Goal: Task Accomplishment & Management: Use online tool/utility

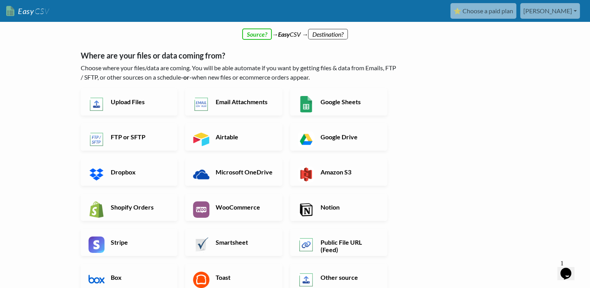
click at [560, 9] on link "[PERSON_NAME]" at bounding box center [551, 11] width 60 height 16
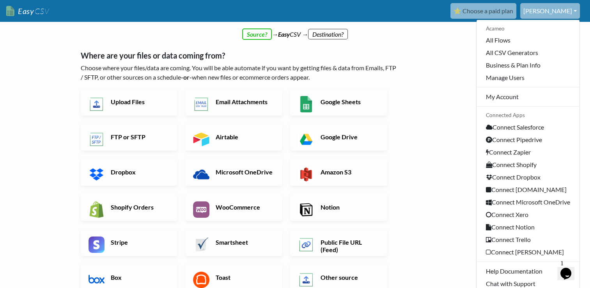
click at [450, 113] on div "← back Thanks for signing up! Set up your Import Flow and Upload Page in 1 minu…" at bounding box center [295, 228] width 445 height 379
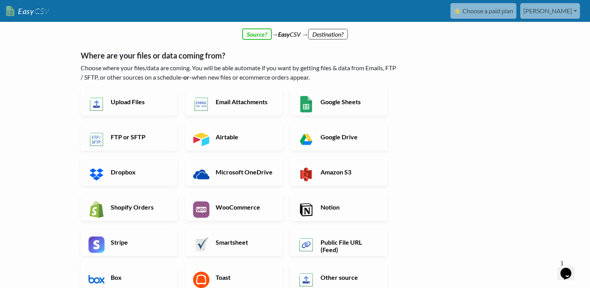
click at [559, 12] on link "madeja" at bounding box center [551, 11] width 60 height 16
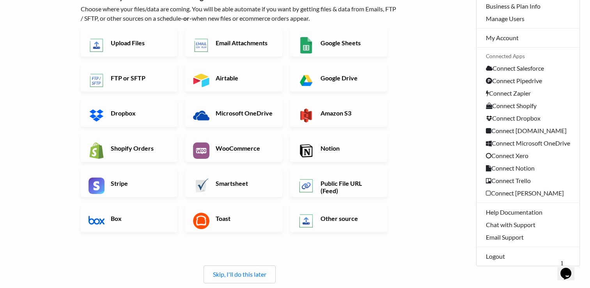
scroll to position [39, 0]
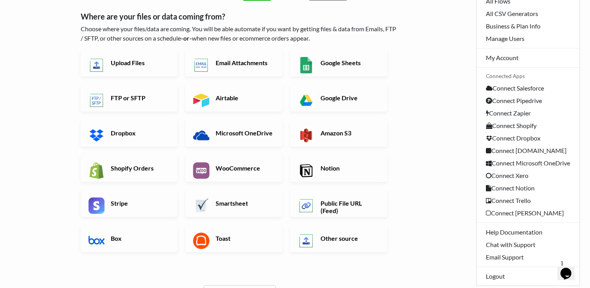
click at [433, 157] on div "← back Thanks for signing up! Set up your Import Flow and Upload Page in 1 minu…" at bounding box center [295, 189] width 445 height 379
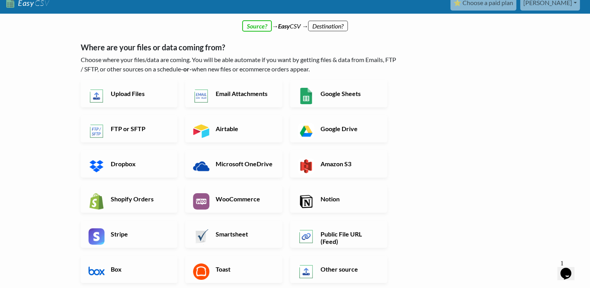
scroll to position [0, 0]
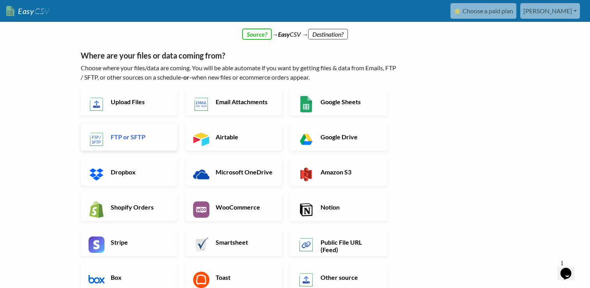
click at [144, 137] on h6 "FTP or SFTP" at bounding box center [139, 136] width 61 height 7
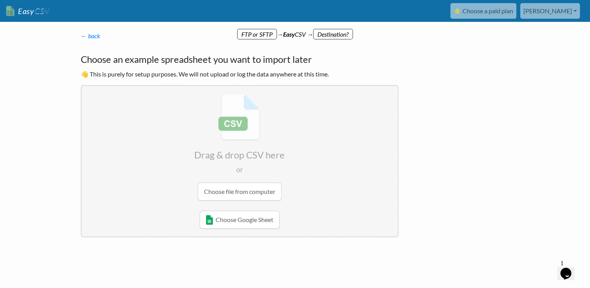
click at [567, 6] on link "madeja" at bounding box center [551, 11] width 60 height 16
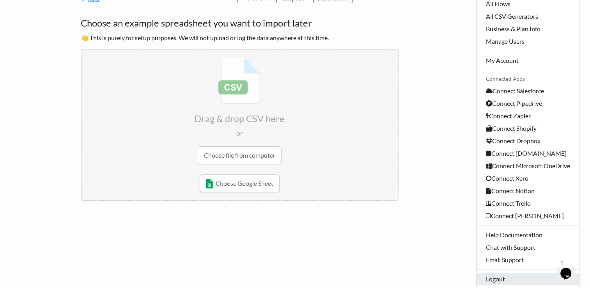
click at [503, 280] on link "Logout" at bounding box center [528, 279] width 103 height 12
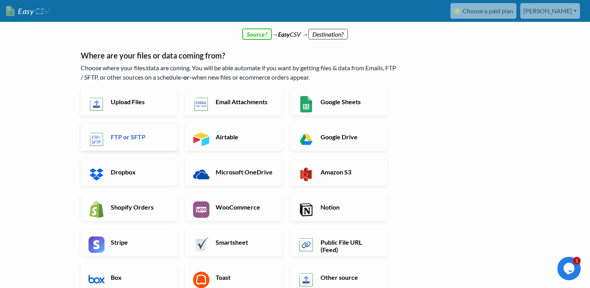
click at [146, 139] on h6 "FTP or SFTP" at bounding box center [139, 136] width 61 height 7
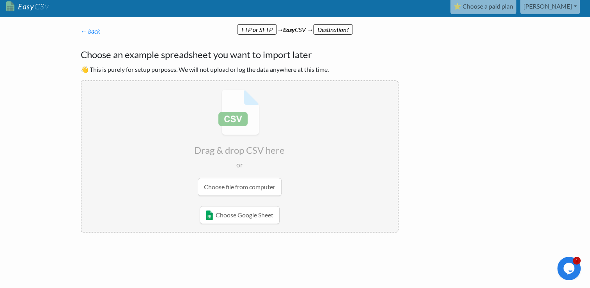
scroll to position [5, 0]
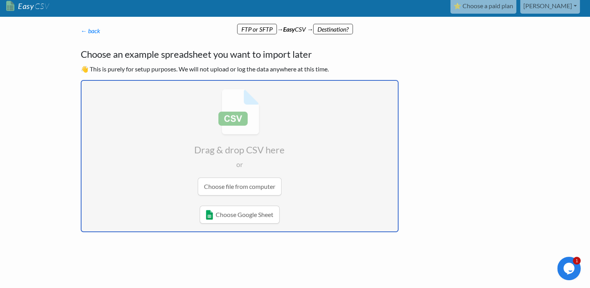
type input "C:\fakepath\EAN_NEU.csv"
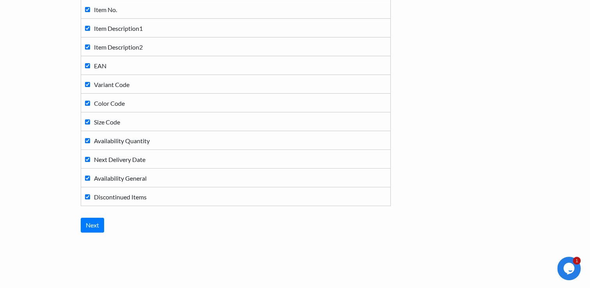
scroll to position [120, 0]
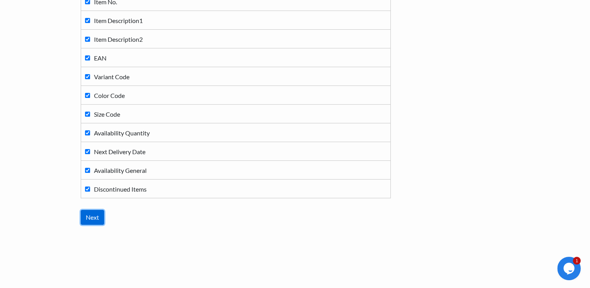
click at [97, 219] on input "Next" at bounding box center [92, 217] width 23 height 15
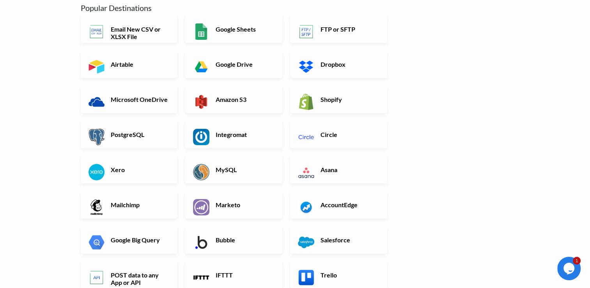
scroll to position [117, 0]
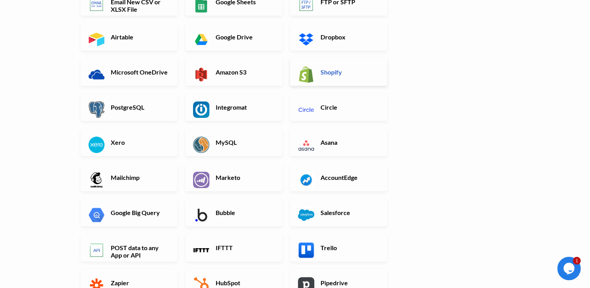
click at [336, 74] on h6 "Shopify" at bounding box center [349, 71] width 61 height 7
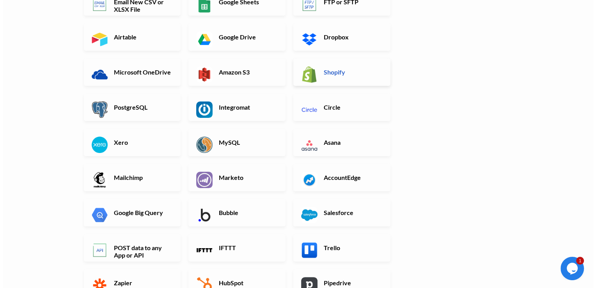
scroll to position [0, 0]
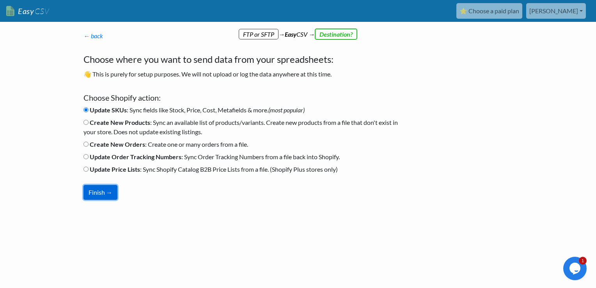
click at [89, 194] on button "Finish →" at bounding box center [101, 192] width 34 height 15
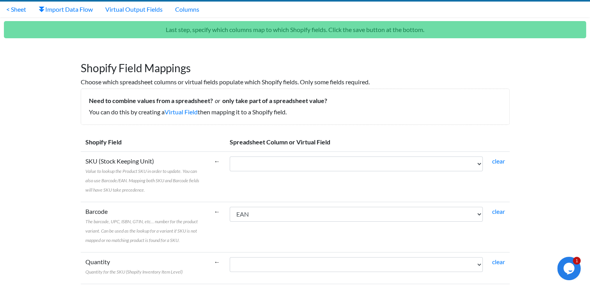
scroll to position [78, 0]
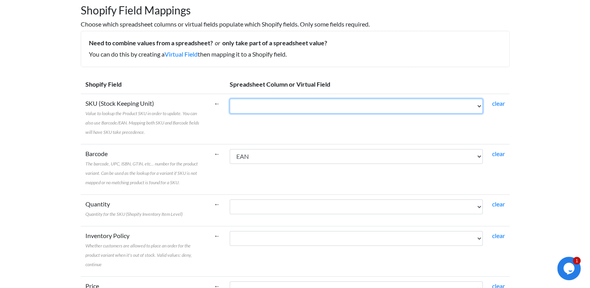
click at [387, 105] on select "Item No. Item Description1 Item Description2 EAN Variant Code Color Code Size C…" at bounding box center [356, 106] width 253 height 15
select select "cr_764372"
click at [230, 99] on select "Item No. Item Description1 Item Description2 EAN Variant Code Color Code Size C…" at bounding box center [356, 106] width 253 height 15
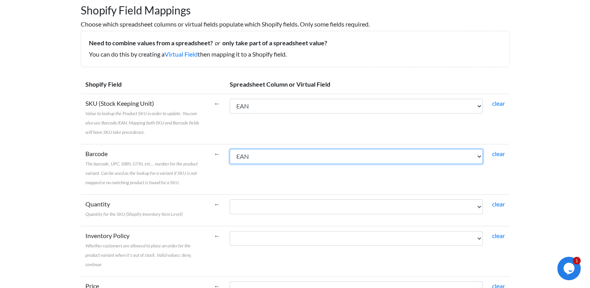
click at [340, 157] on select "Item No. Item Description1 Item Description2 EAN Variant Code Color Code Size C…" at bounding box center [356, 156] width 253 height 15
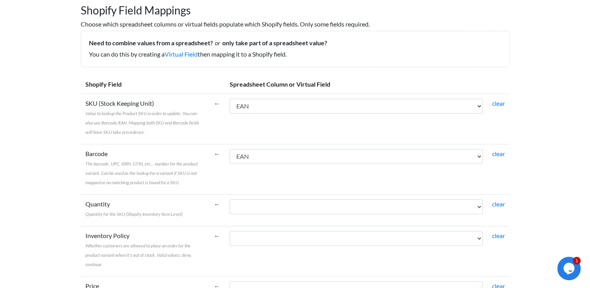
scroll to position [117, 0]
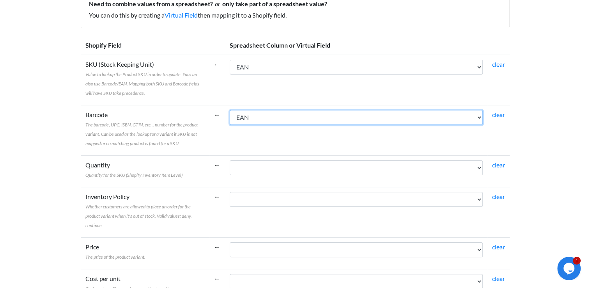
click at [411, 118] on select "Item No. Item Description1 Item Description2 EAN Variant Code Color Code Size C…" at bounding box center [356, 117] width 253 height 15
select select
click at [230, 110] on select "Item No. Item Description1 Item Description2 EAN Variant Code Color Code Size C…" at bounding box center [356, 117] width 253 height 15
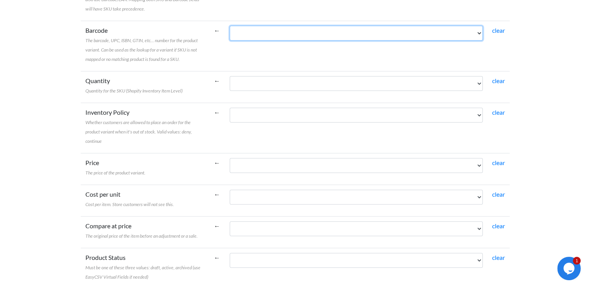
scroll to position [234, 0]
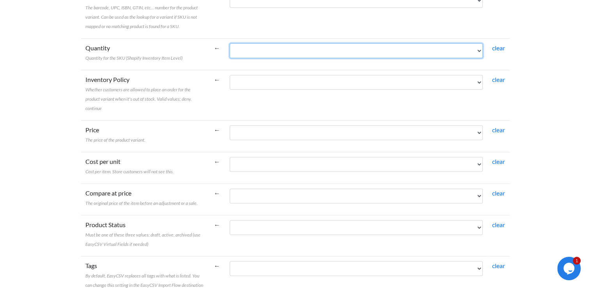
click at [426, 52] on select "Item No. Item Description1 Item Description2 EAN Variant Code Color Code Size C…" at bounding box center [356, 50] width 253 height 15
select select "cr_764376"
click at [230, 43] on select "Item No. Item Description1 Item Description2 EAN Variant Code Color Code Size C…" at bounding box center [356, 50] width 253 height 15
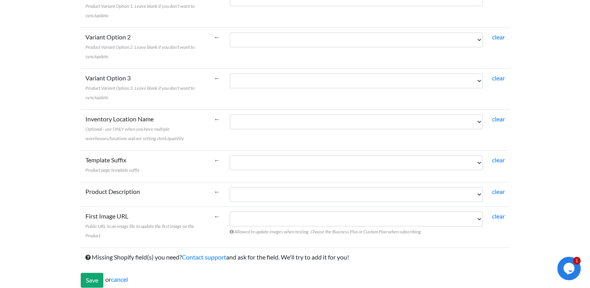
scroll to position [569, 0]
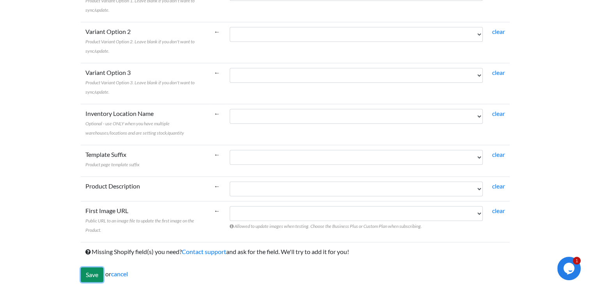
click at [99, 274] on input "Save" at bounding box center [92, 274] width 23 height 15
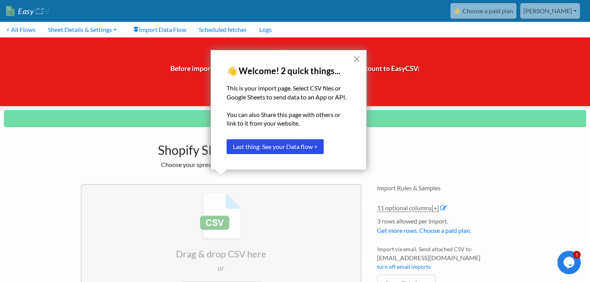
scroll to position [50, 0]
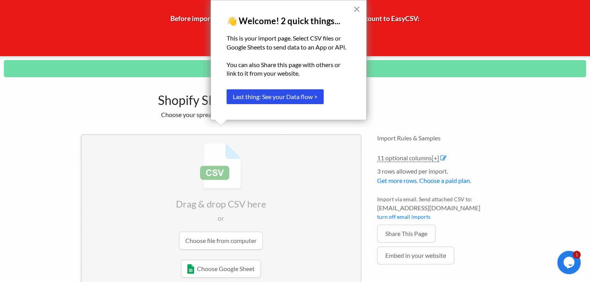
click at [357, 8] on button "×" at bounding box center [356, 9] width 7 height 12
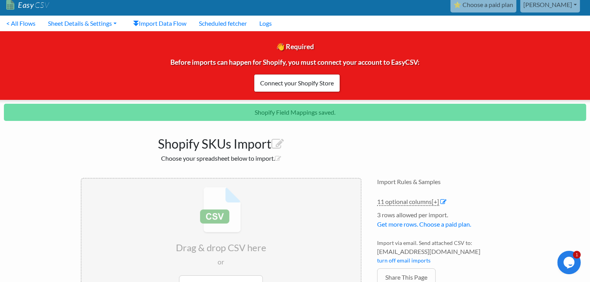
scroll to position [0, 0]
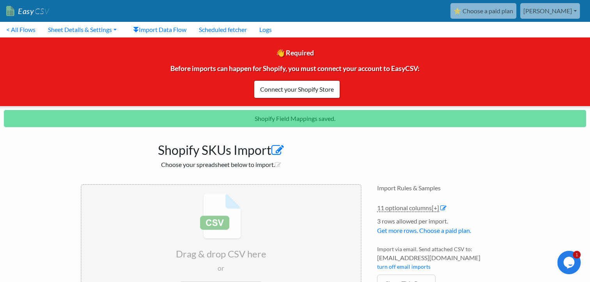
click at [279, 150] on icon at bounding box center [278, 150] width 12 height 12
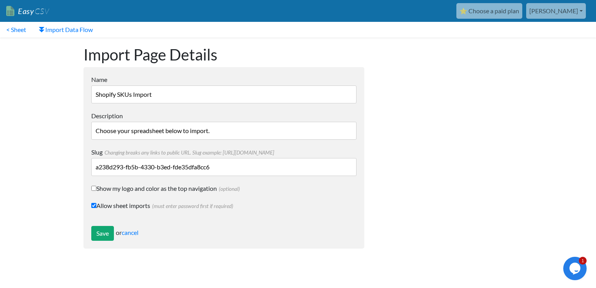
drag, startPoint x: 195, startPoint y: 91, endPoint x: 59, endPoint y: 90, distance: 135.8
click at [59, 90] on body "Easy CSV ⭐ Choose a paid plan [PERSON_NAME] Acameo All Flows All CSV Generators…" at bounding box center [298, 128] width 596 height 256
type input "Import JAKO - KABINE 09"
click at [102, 233] on input "Save" at bounding box center [102, 233] width 23 height 15
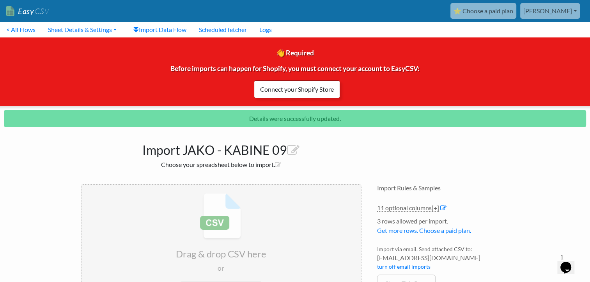
click at [311, 90] on link "Connect your Shopify Store" at bounding box center [297, 89] width 86 height 18
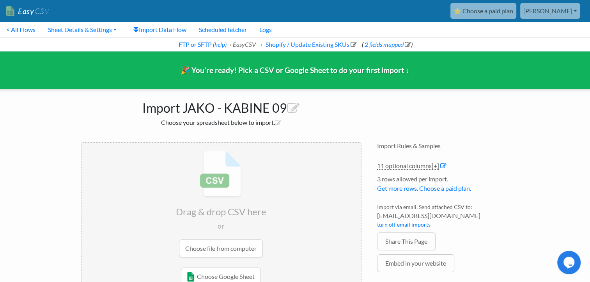
click at [417, 103] on div "Import JAKO - KABINE 09 Choose your spreadsheet below to import. Drag & drop CS…" at bounding box center [295, 196] width 445 height 215
click at [158, 32] on link "Import Data Flow" at bounding box center [160, 30] width 66 height 16
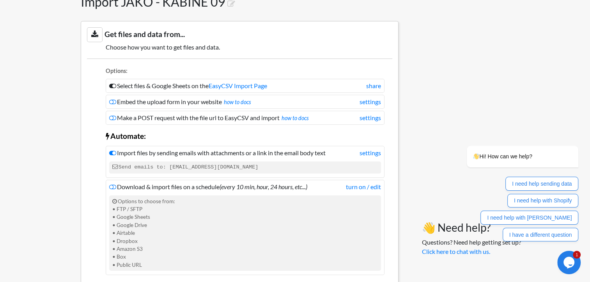
scroll to position [117, 0]
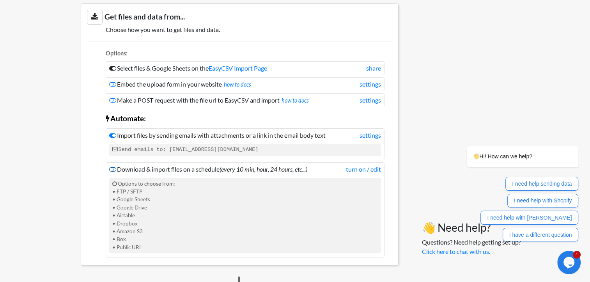
click at [111, 168] on icon at bounding box center [112, 169] width 7 height 6
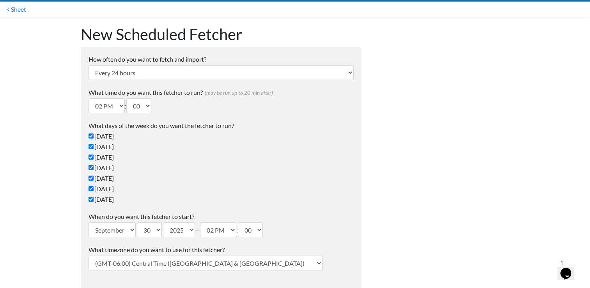
scroll to position [39, 0]
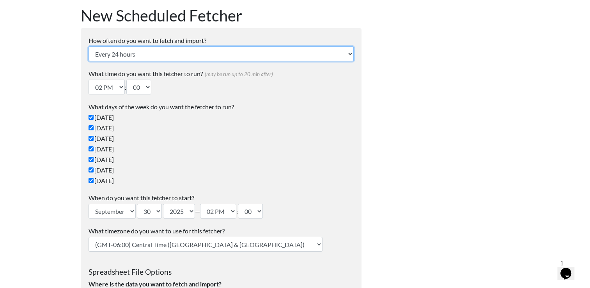
click at [189, 53] on select "Every 24 hours Every 4 hours Every hour Every 10-20 minutes Every 1 week Every …" at bounding box center [221, 53] width 265 height 15
select select "4_hours"
click at [89, 46] on select "Every 24 hours Every 4 hours Every hour Every 10-20 minutes Every 1 week Every …" at bounding box center [221, 53] width 265 height 15
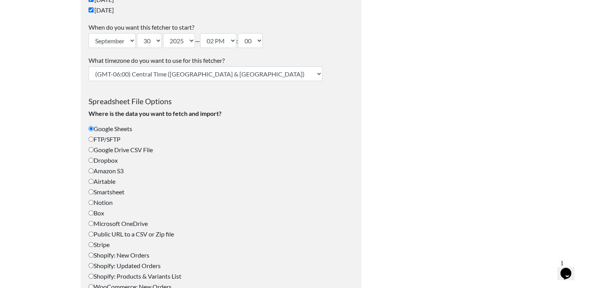
scroll to position [195, 0]
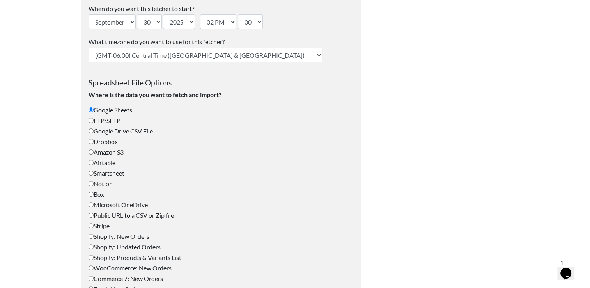
click at [106, 119] on label "FTP/SFTP" at bounding box center [221, 120] width 265 height 9
click at [94, 119] on input "FTP/SFTP" at bounding box center [91, 120] width 5 height 5
radio input "true"
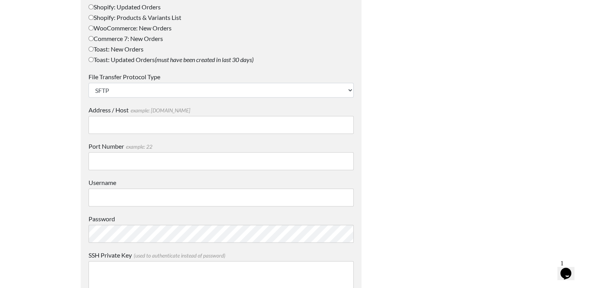
scroll to position [507, 0]
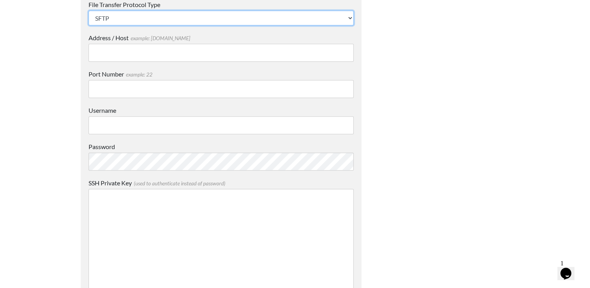
click at [308, 20] on select "SFTP FTP FTPS" at bounding box center [221, 18] width 265 height 15
select select "FTP"
click at [89, 11] on select "SFTP FTP FTPS" at bounding box center [221, 18] width 265 height 15
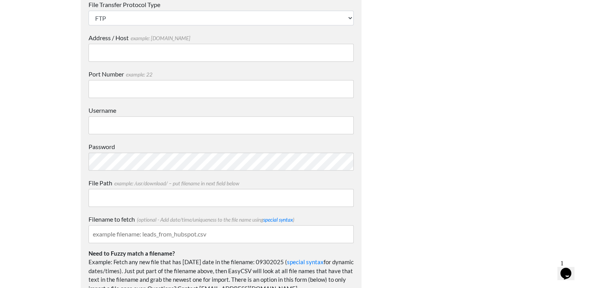
click at [134, 50] on input "Address / Host example: mydomain.com" at bounding box center [221, 53] width 265 height 18
paste input "ftp01.jako.de"
type input "ftp01.jako.de"
click at [145, 88] on input "Port Number example: 22" at bounding box center [221, 89] width 265 height 18
paste input "21"
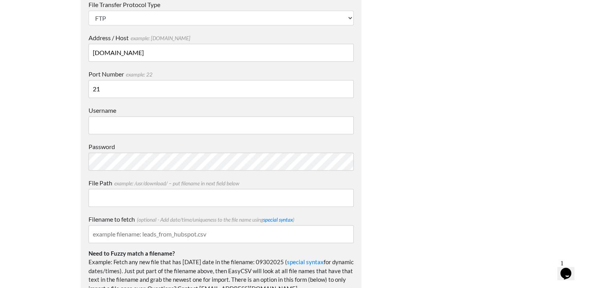
type input "21"
drag, startPoint x: 181, startPoint y: 127, endPoint x: 175, endPoint y: 128, distance: 6.3
click at [181, 127] on input "Username" at bounding box center [221, 125] width 265 height 18
paste input "16185"
type input "16185"
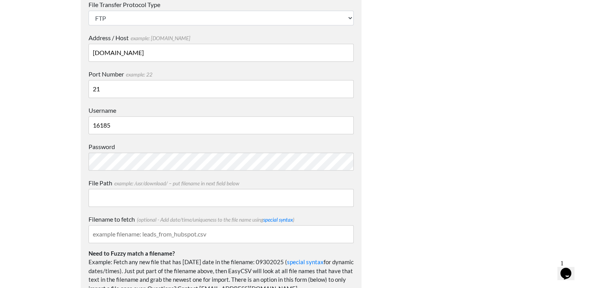
click at [175, 197] on input "File Path example: /usr/download/ – put filename in next field below" at bounding box center [221, 198] width 265 height 18
paste input "16185"
type input "16185"
click at [203, 231] on input "Filename to fetch (optional - Add date/time/uniqueness to the file name using s…" at bounding box center [221, 234] width 265 height 18
paste input "EAN_NEU.csv"
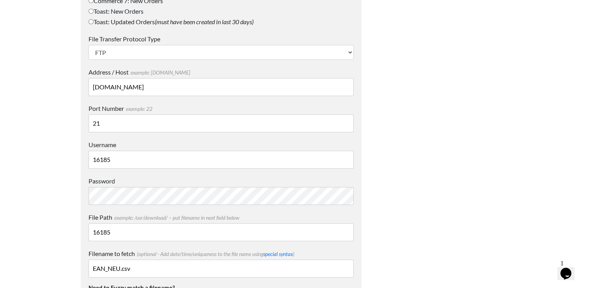
scroll to position [481, 0]
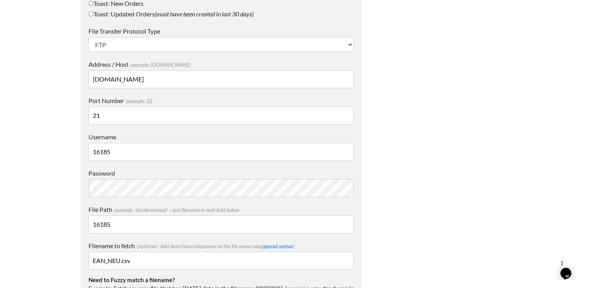
type input "EAN_NEU.csv"
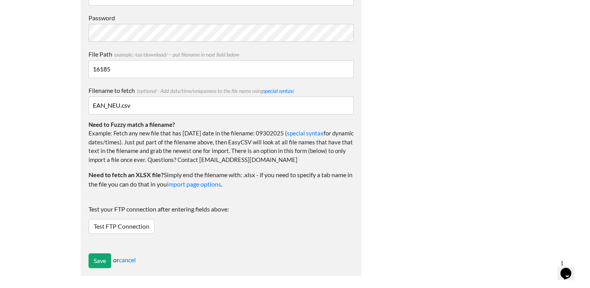
scroll to position [637, 0]
click at [119, 222] on link "Test FTP Connection" at bounding box center [122, 225] width 66 height 15
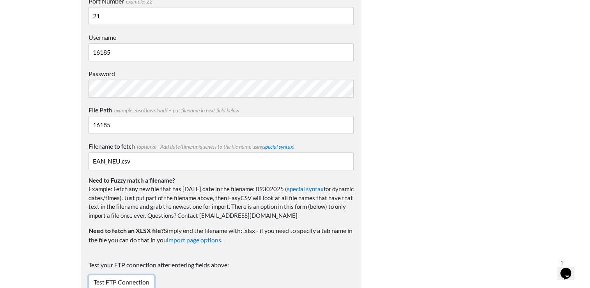
scroll to position [660, 0]
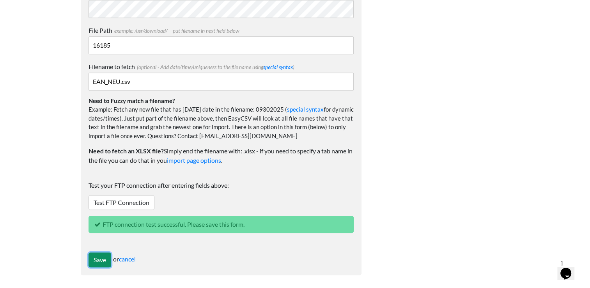
click at [102, 261] on input "Save" at bounding box center [100, 259] width 23 height 15
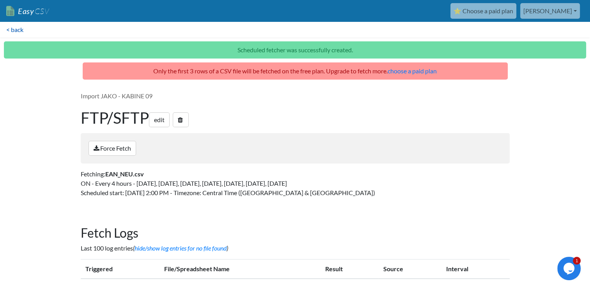
click at [15, 30] on link "< back" at bounding box center [15, 30] width 30 height 16
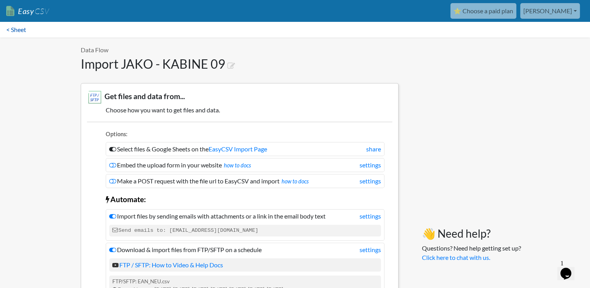
click at [20, 31] on link "< Sheet" at bounding box center [16, 30] width 32 height 16
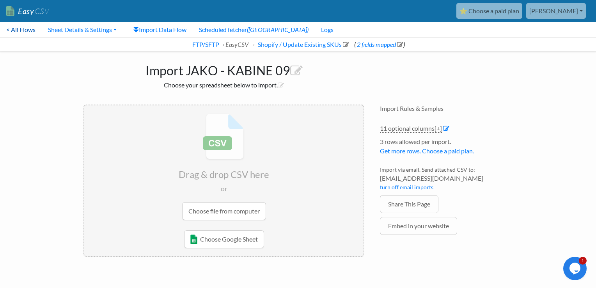
click at [21, 31] on link "< All Flows" at bounding box center [21, 30] width 42 height 16
